Goal: Information Seeking & Learning: Learn about a topic

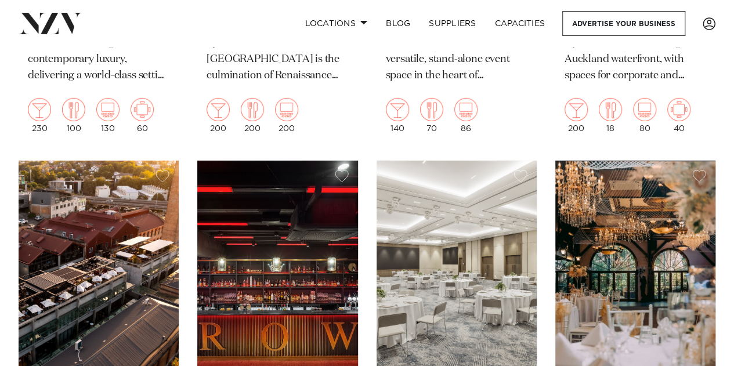
scroll to position [1743, 0]
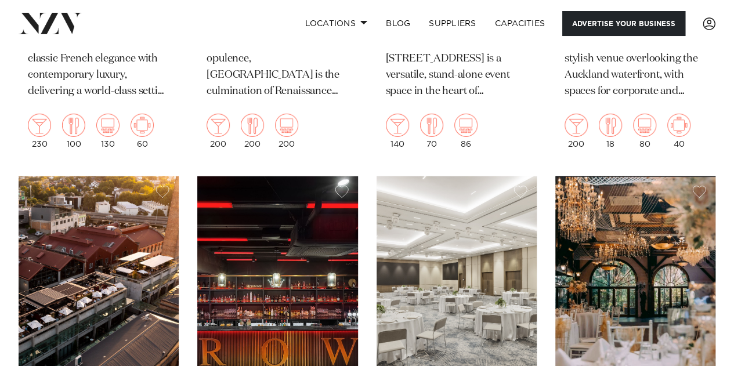
click at [568, 18] on link "Advertise your business" at bounding box center [623, 23] width 123 height 25
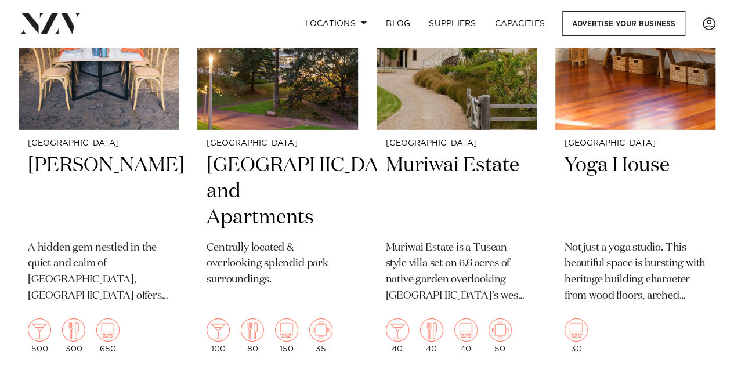
scroll to position [12775, 0]
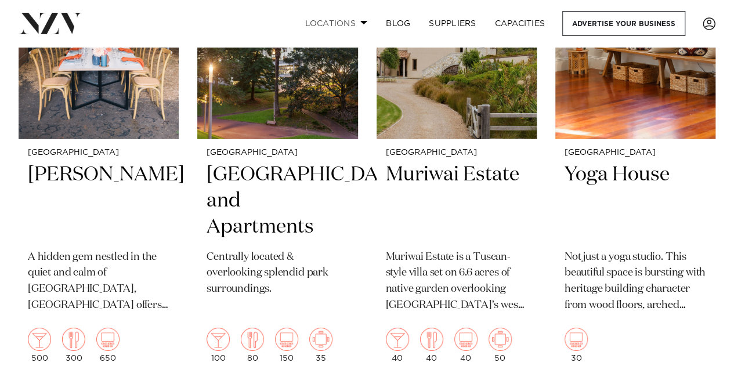
click at [337, 25] on link "Locations" at bounding box center [335, 23] width 81 height 25
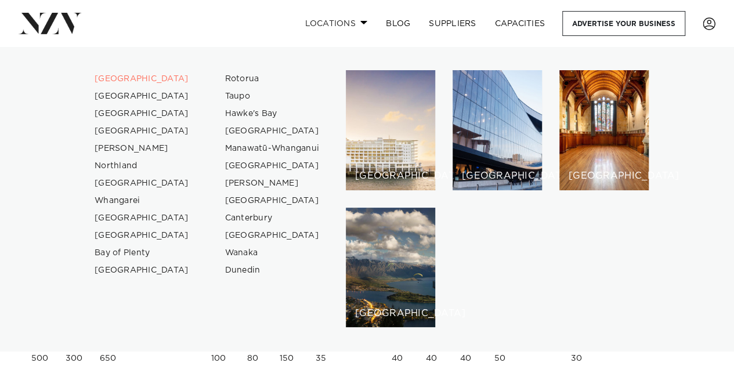
click at [337, 25] on link "Locations" at bounding box center [335, 23] width 81 height 25
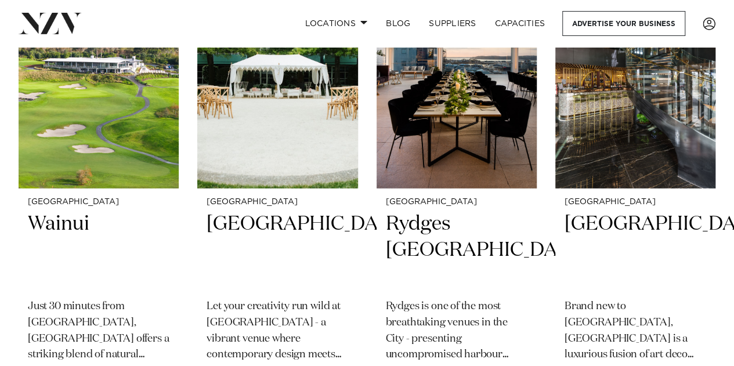
scroll to position [3836, 0]
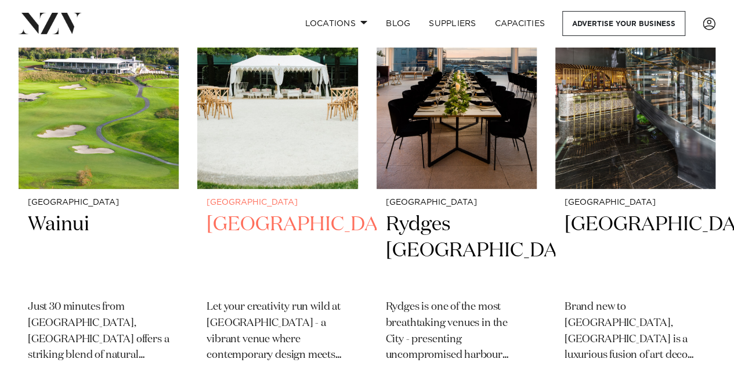
click at [265, 245] on h2 "Naumi Auckland Airport" at bounding box center [278, 251] width 142 height 78
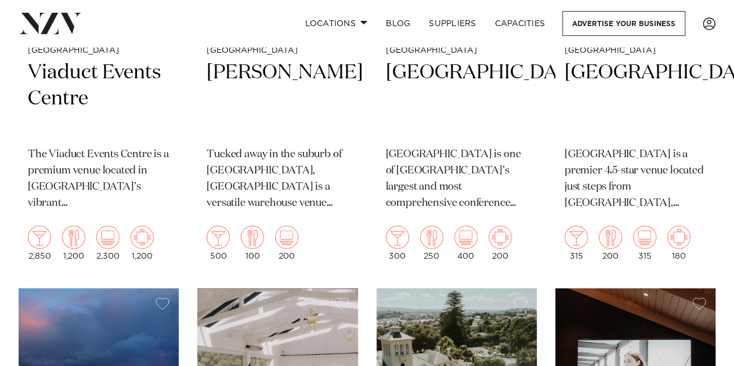
scroll to position [11009, 0]
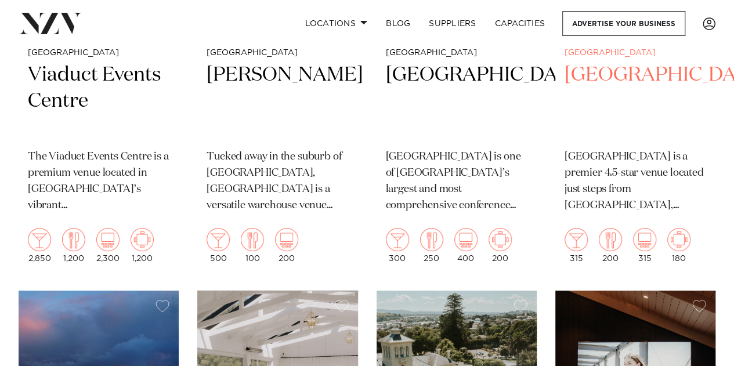
click at [569, 82] on h2 "Novotel Auckland Airport" at bounding box center [636, 101] width 142 height 78
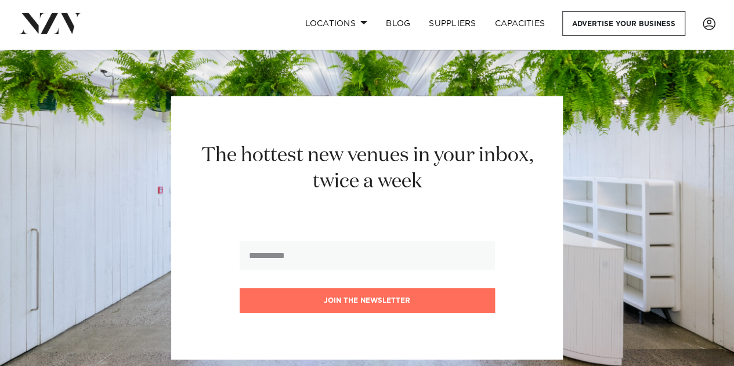
scroll to position [15432, 0]
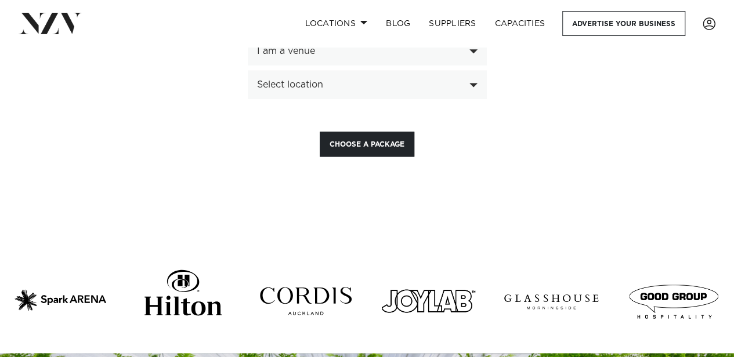
scroll to position [2957, 0]
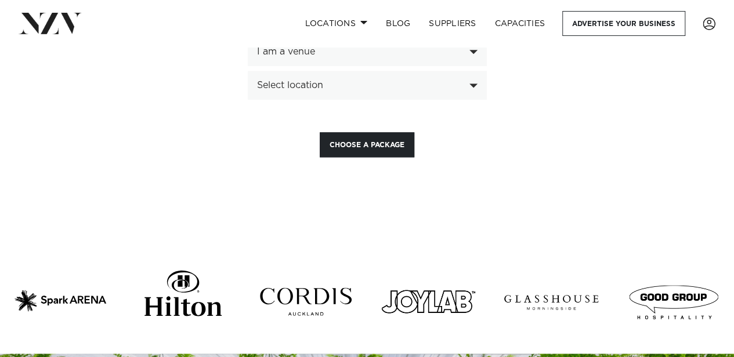
click at [166, 108] on div "**********" at bounding box center [366, 2] width 735 height 310
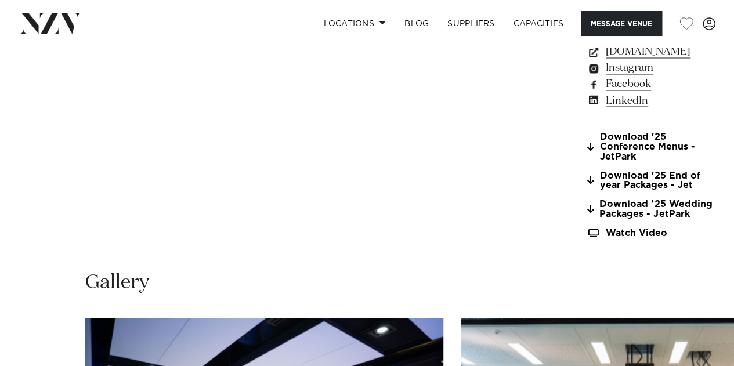
scroll to position [1007, 0]
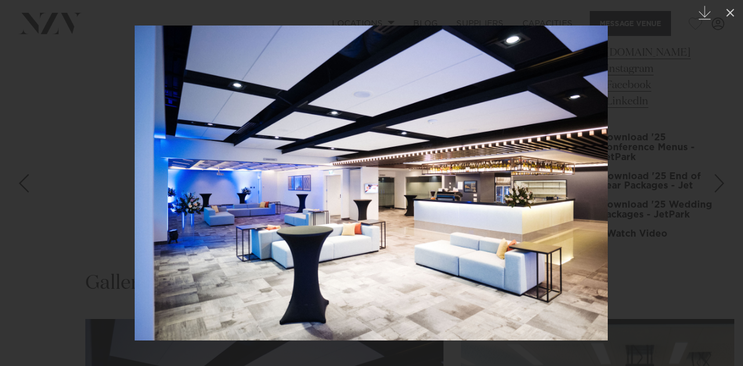
click at [615, 153] on div at bounding box center [371, 183] width 743 height 366
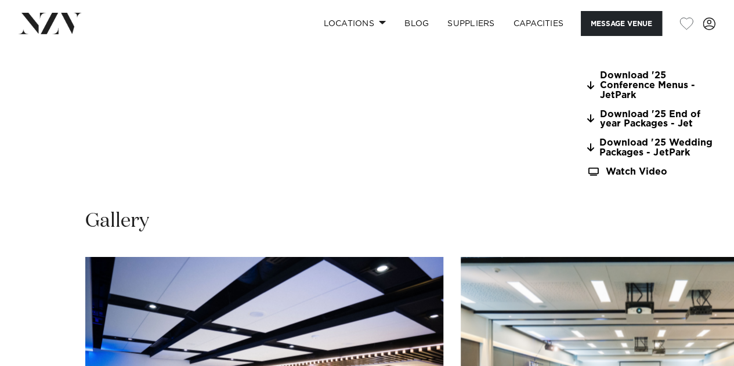
scroll to position [1073, 0]
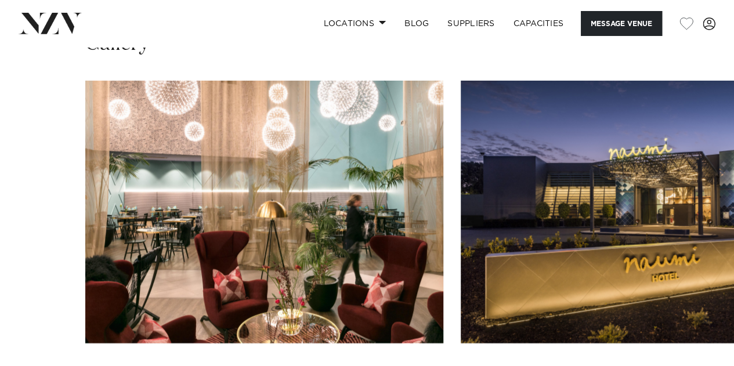
scroll to position [1161, 0]
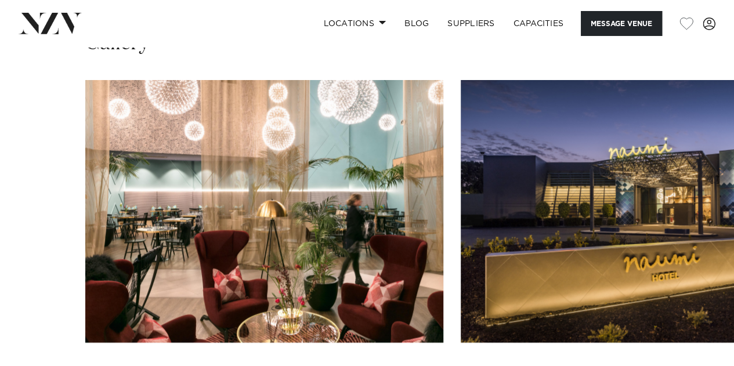
click at [590, 182] on img "2 / 26" at bounding box center [640, 211] width 358 height 263
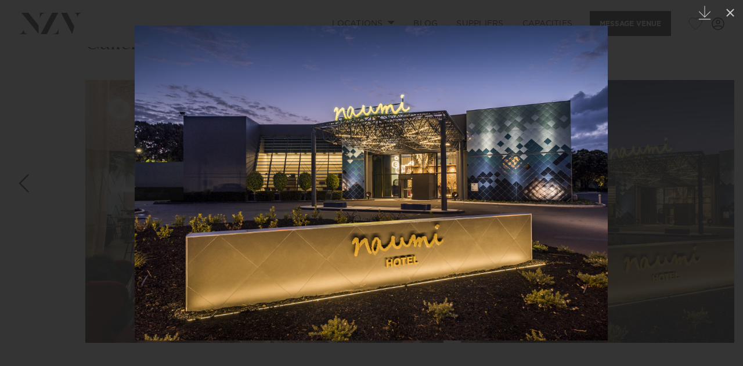
click at [704, 163] on link at bounding box center [722, 183] width 41 height 58
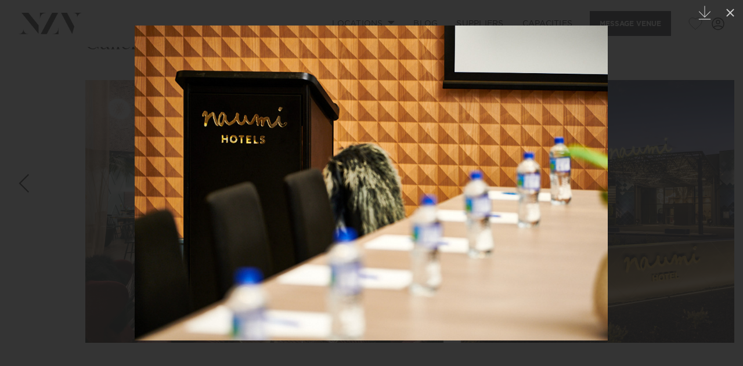
click at [679, 172] on div at bounding box center [371, 183] width 743 height 366
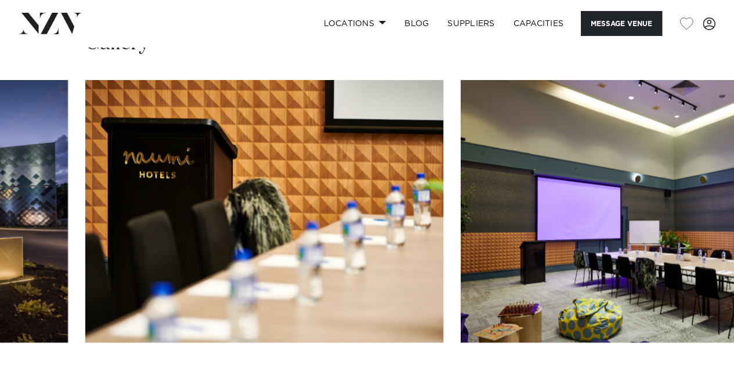
click at [36, 283] on swiper-container at bounding box center [367, 239] width 734 height 319
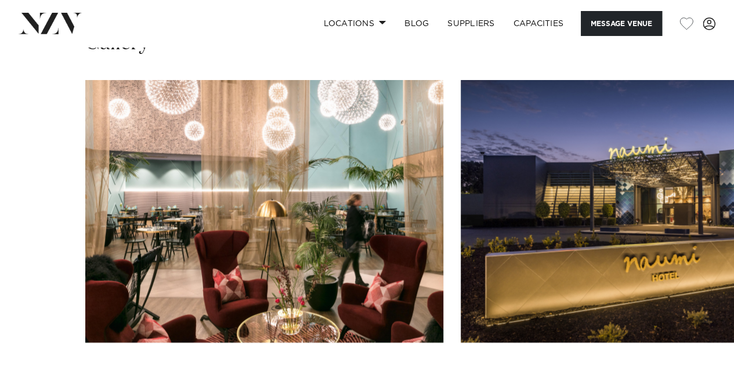
click at [36, 283] on swiper-container at bounding box center [367, 239] width 734 height 319
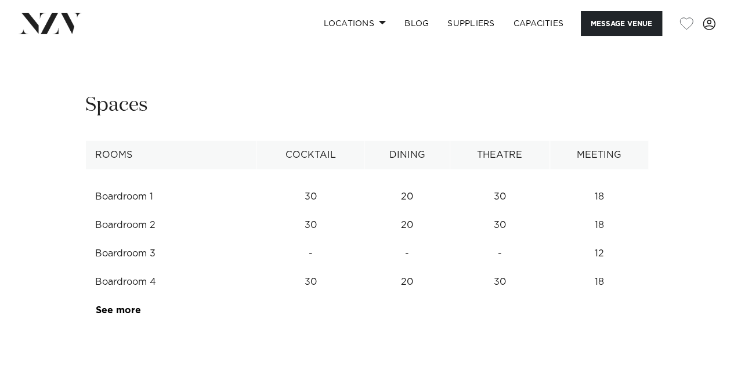
scroll to position [1433, 0]
click at [700, 36] on div "Next slide" at bounding box center [699, 26] width 12 height 19
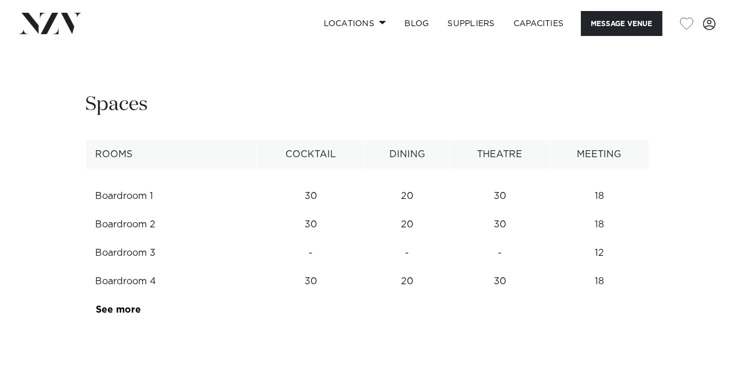
click at [700, 36] on div "Next slide" at bounding box center [699, 26] width 12 height 19
